Goal: Task Accomplishment & Management: Manage account settings

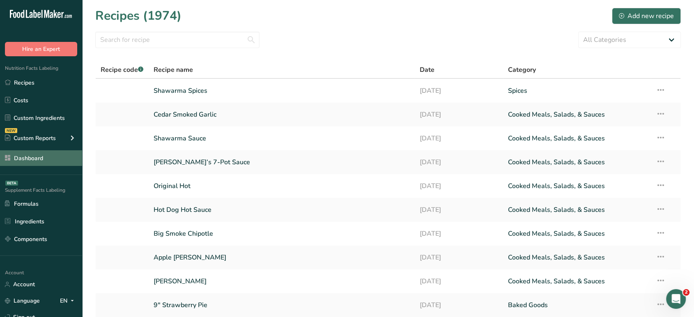
click at [37, 153] on link "Dashboard" at bounding box center [41, 158] width 82 height 16
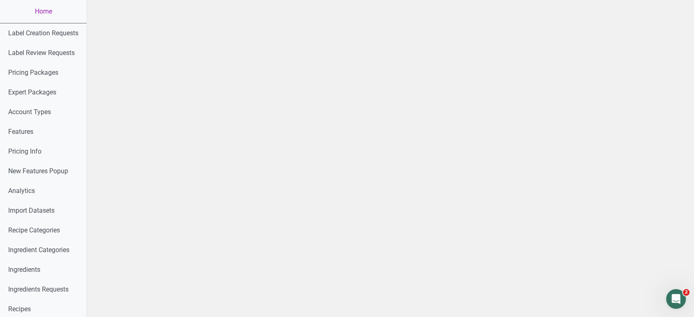
scroll to position [407, 0]
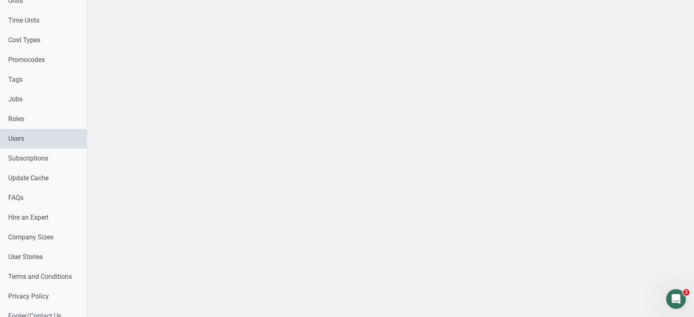
click at [28, 138] on link "Users" at bounding box center [43, 139] width 87 height 20
select select
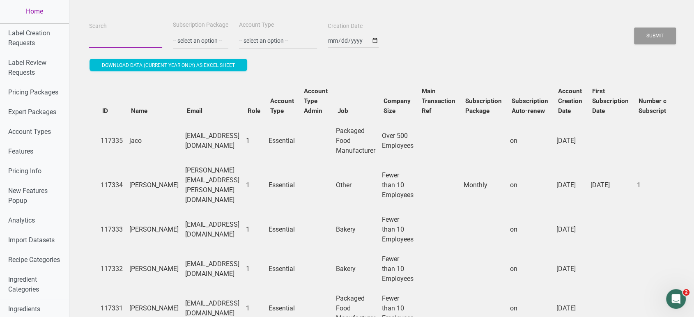
click at [110, 40] on input "Search" at bounding box center [125, 40] width 73 height 15
paste input "[PERSON_NAME][EMAIL_ADDRESS][DOMAIN_NAME]"
click at [634, 28] on button "Submit" at bounding box center [655, 36] width 42 height 17
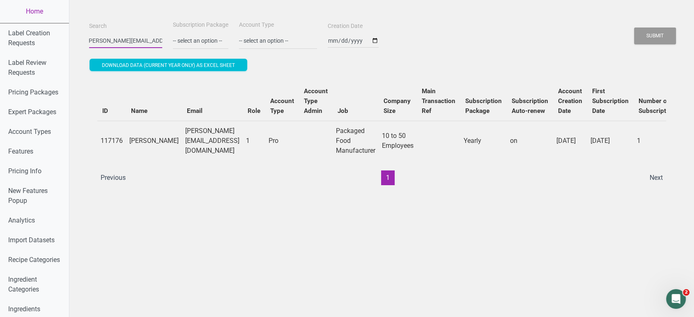
scroll to position [0, 0]
type input "o"
paste input "[PERSON_NAME][EMAIL_ADDRESS][DOMAIN_NAME]"
click at [634, 28] on button "Submit" at bounding box center [655, 36] width 42 height 17
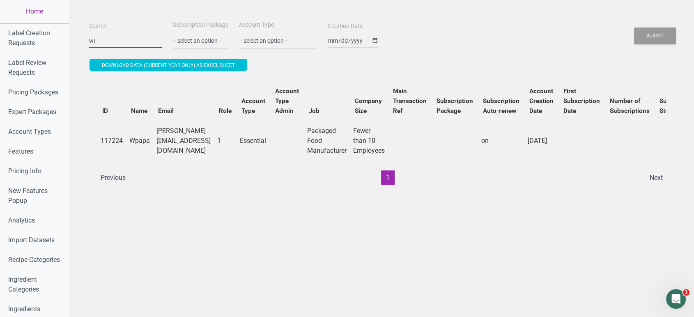
type input "w"
paste input "[EMAIL_ADDRESS][DOMAIN_NAME]"
type input "[EMAIL_ADDRESS][DOMAIN_NAME]"
click at [634, 28] on button "Submit" at bounding box center [655, 36] width 42 height 17
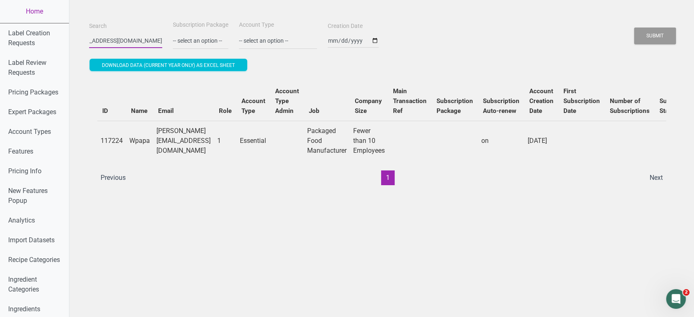
click at [634, 28] on button "Submit" at bounding box center [655, 36] width 42 height 17
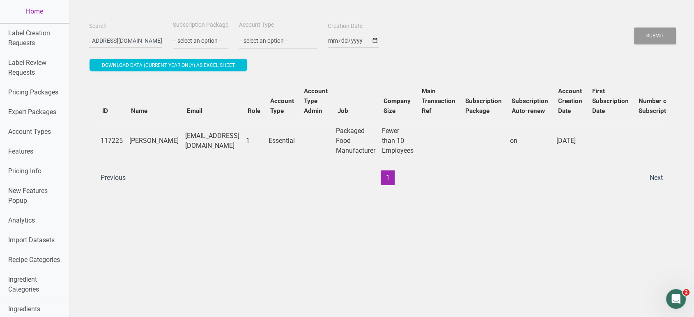
scroll to position [0, 0]
